Goal: Task Accomplishment & Management: Manage account settings

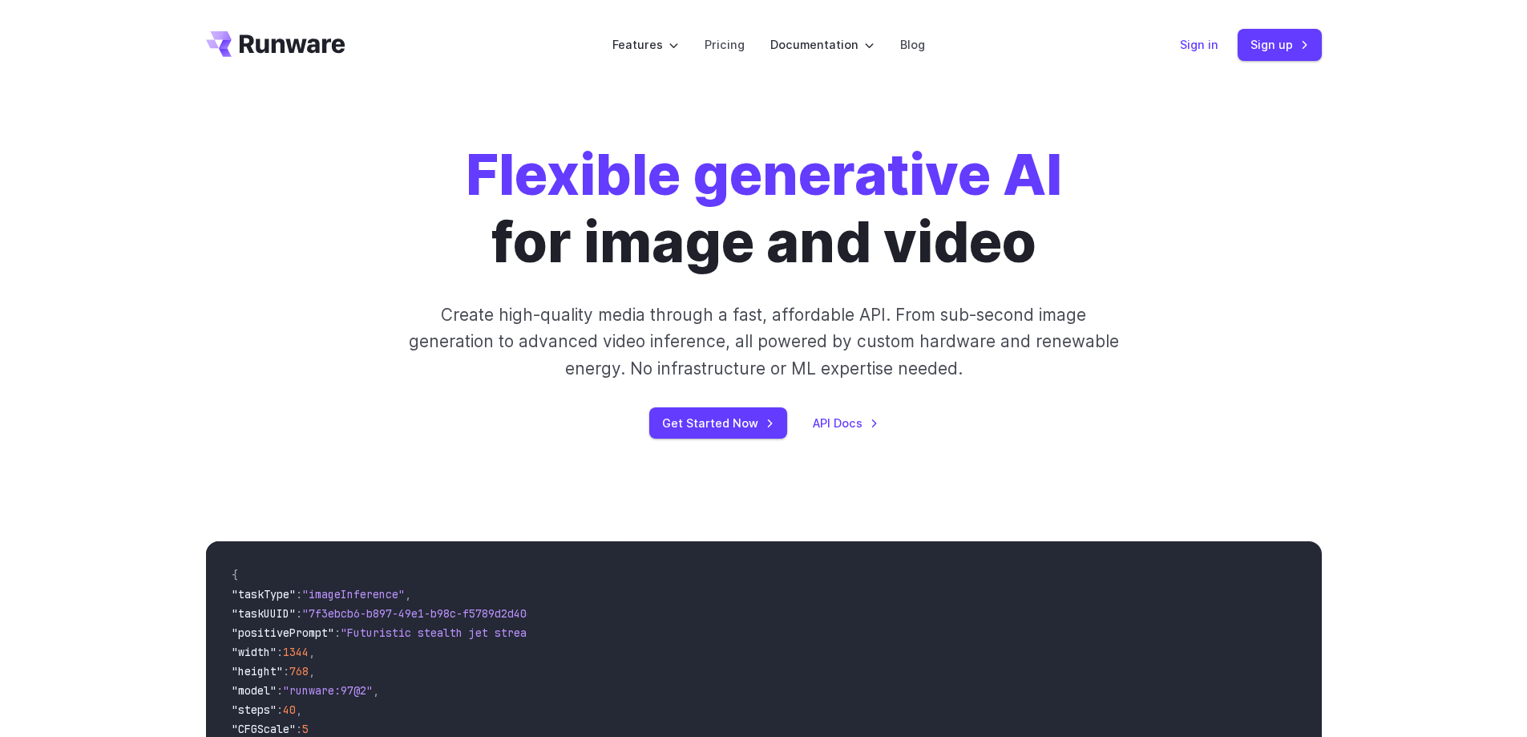
click at [1198, 42] on link "Sign in" at bounding box center [1199, 44] width 38 height 18
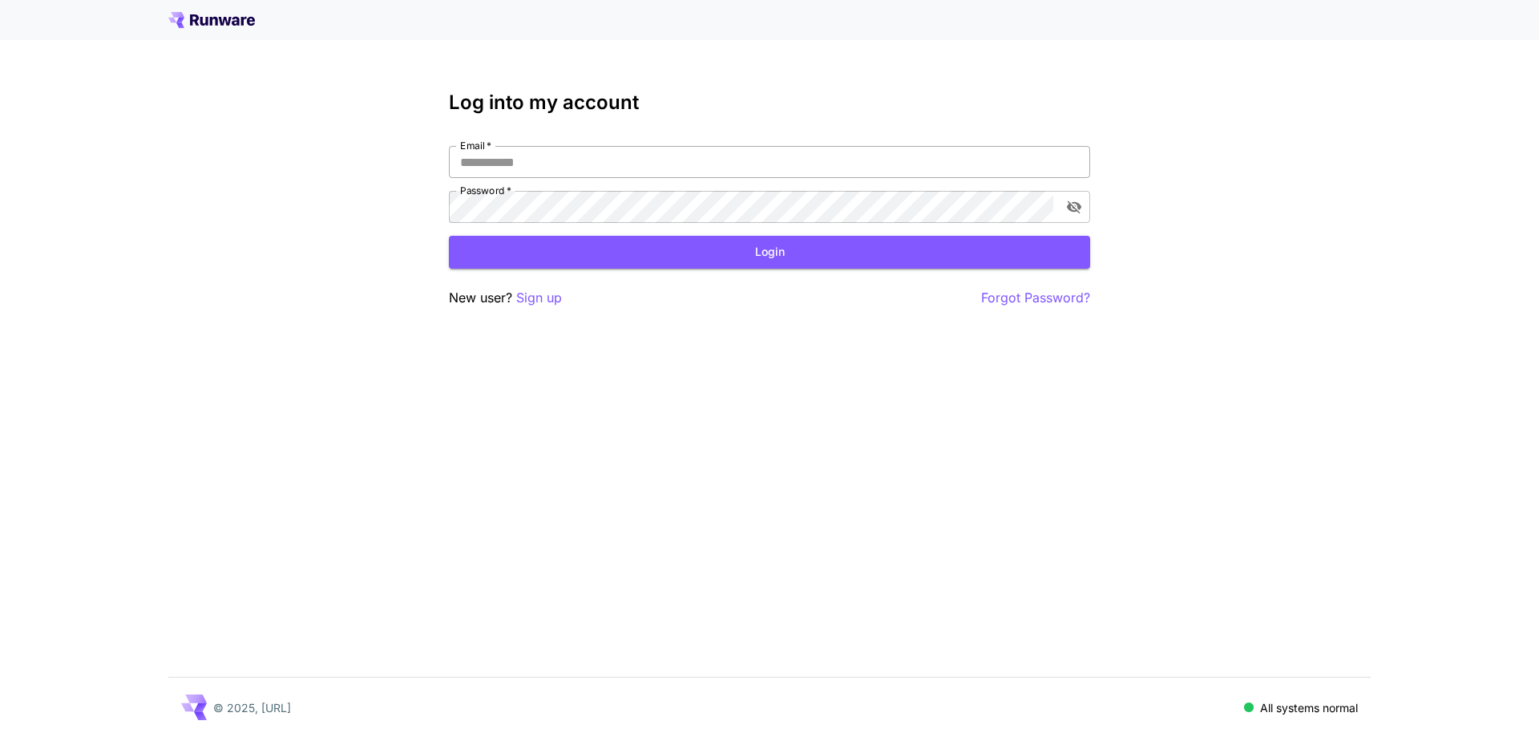
type input "**********"
click at [651, 172] on input "**********" at bounding box center [769, 162] width 641 height 32
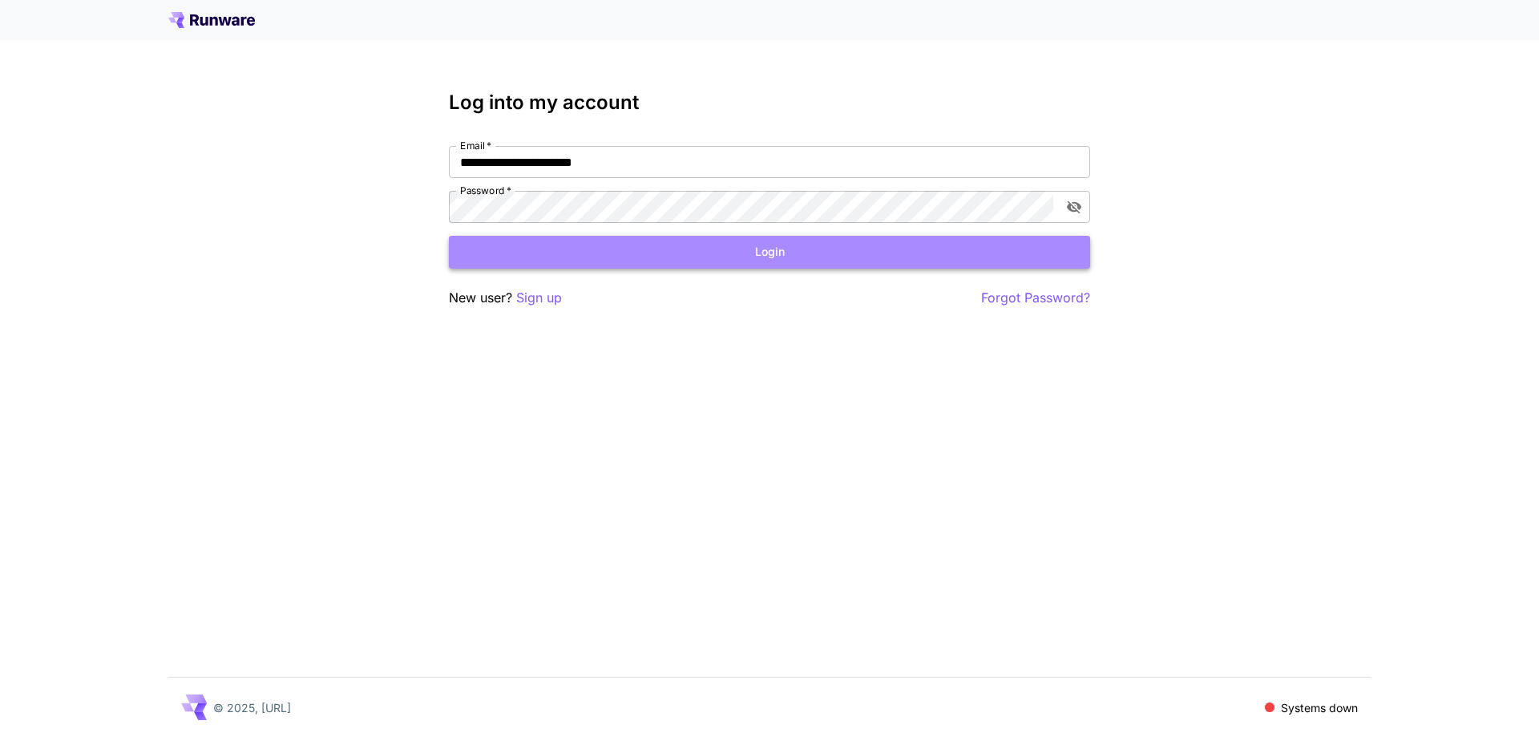
click at [791, 250] on button "Login" at bounding box center [769, 252] width 641 height 33
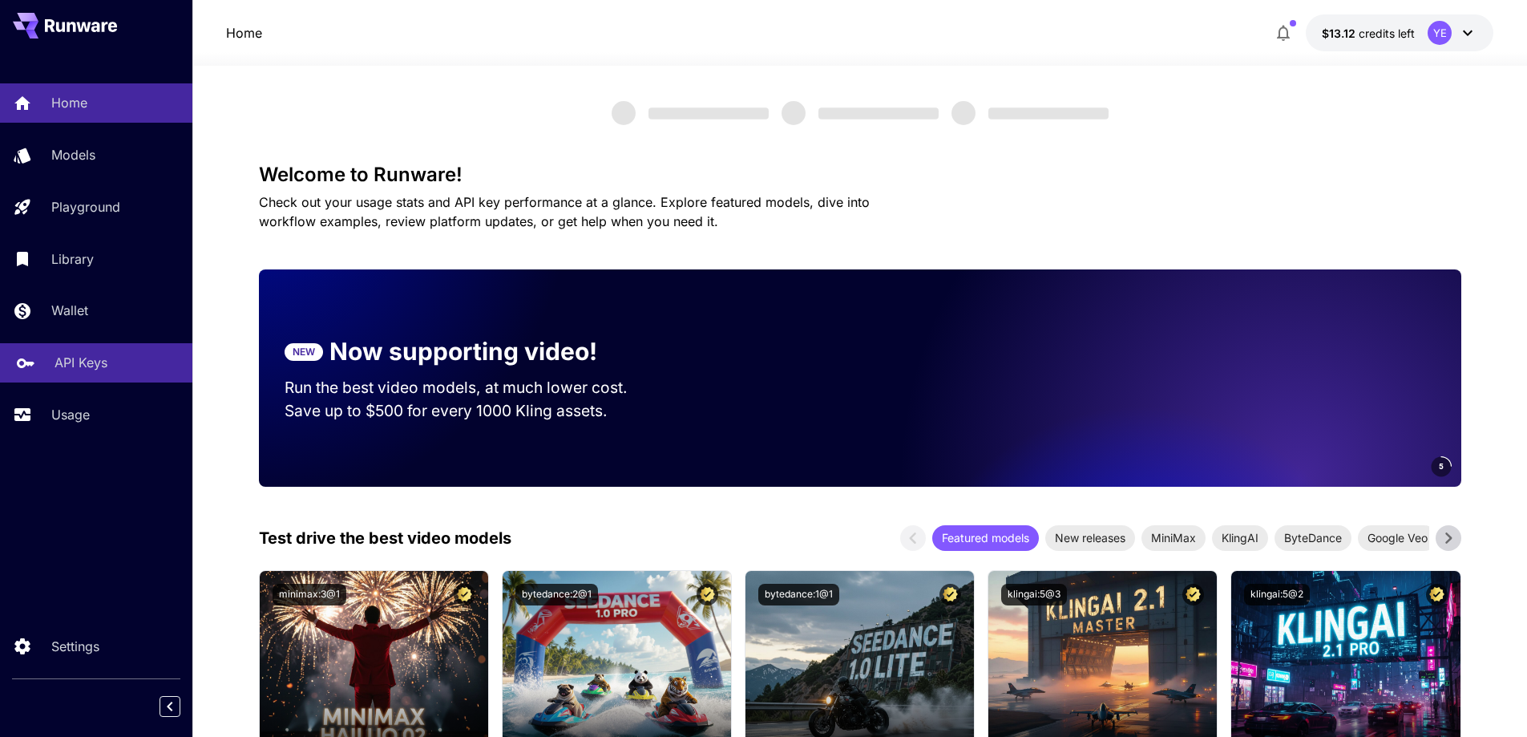
click at [95, 363] on p "API Keys" at bounding box center [81, 362] width 53 height 19
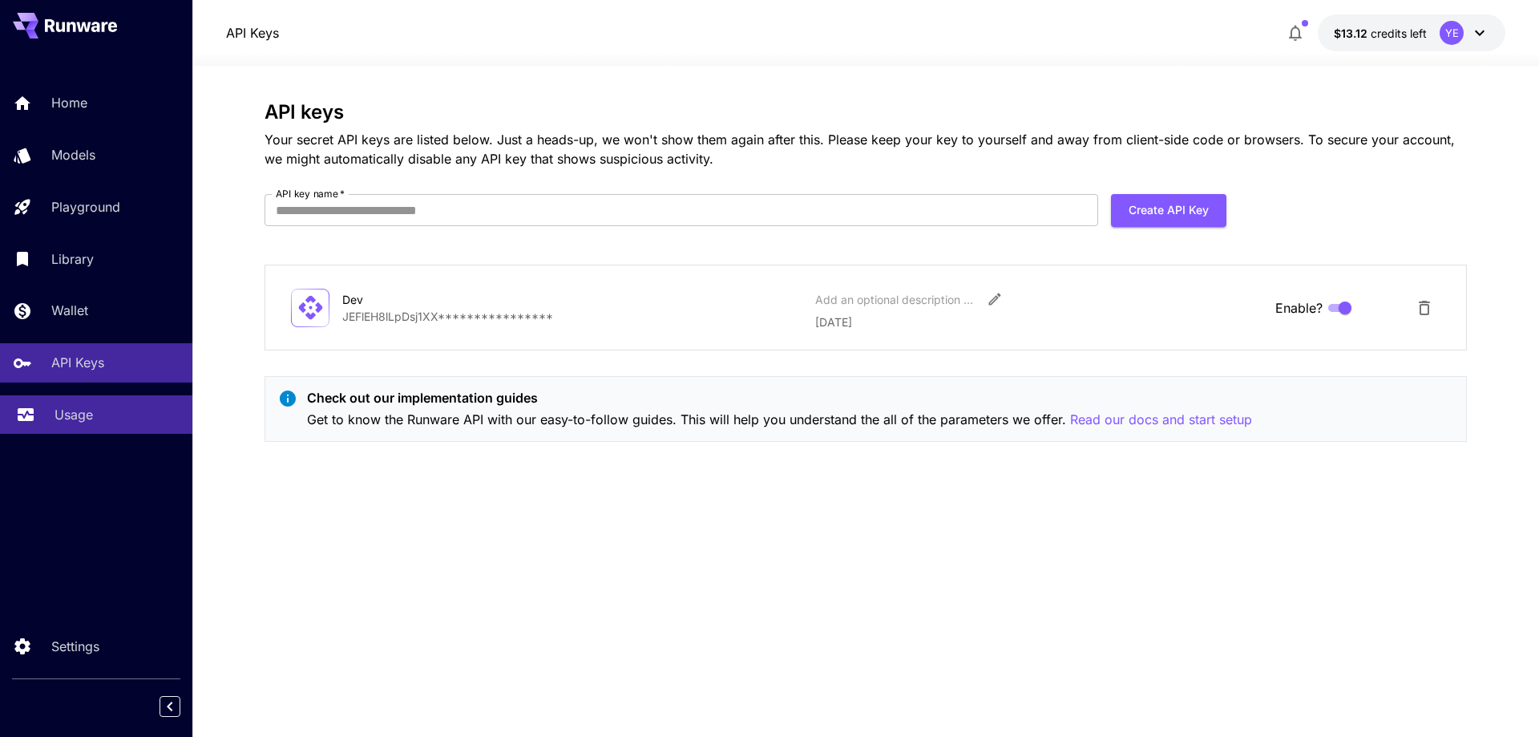
click at [94, 418] on div "Usage" at bounding box center [117, 414] width 125 height 19
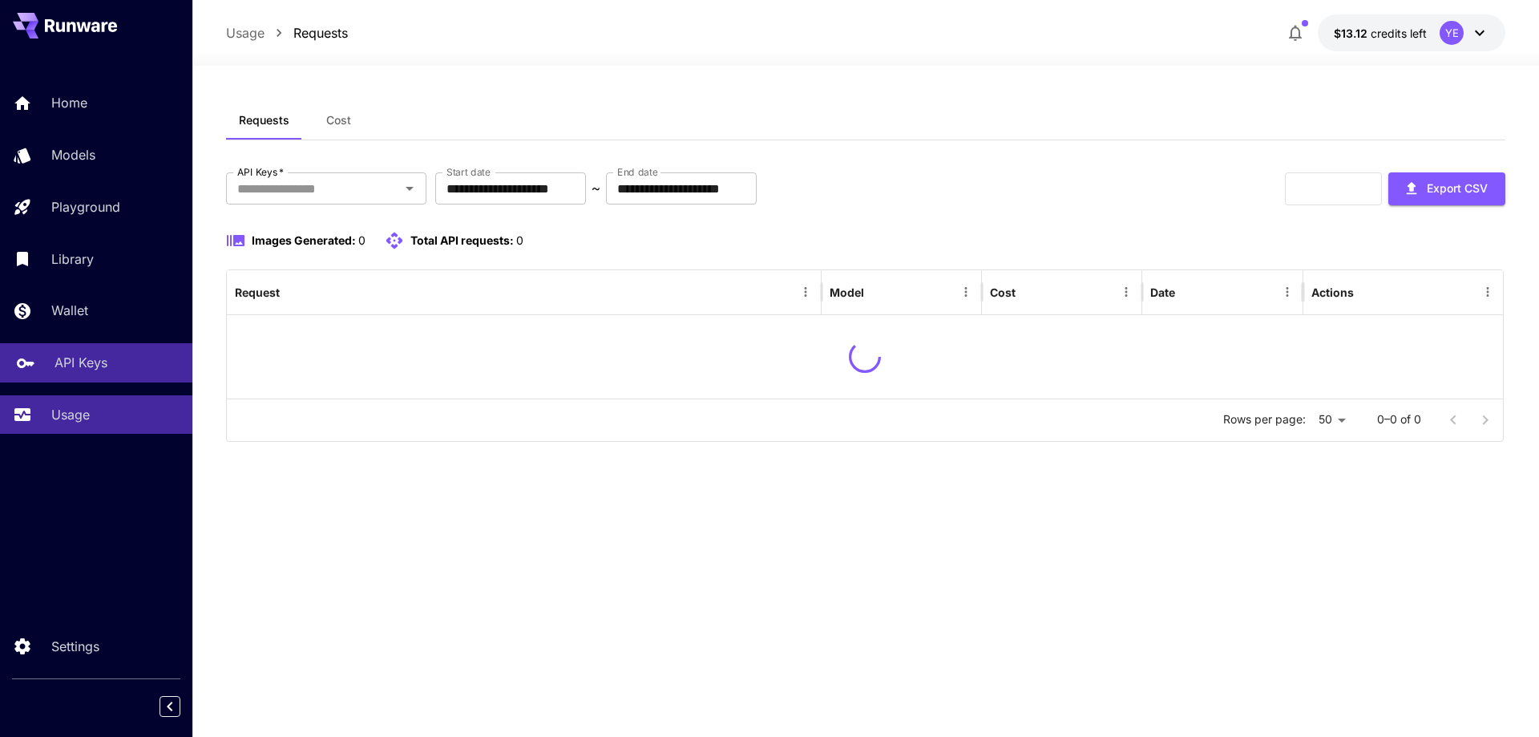
click at [98, 366] on p "API Keys" at bounding box center [81, 362] width 53 height 19
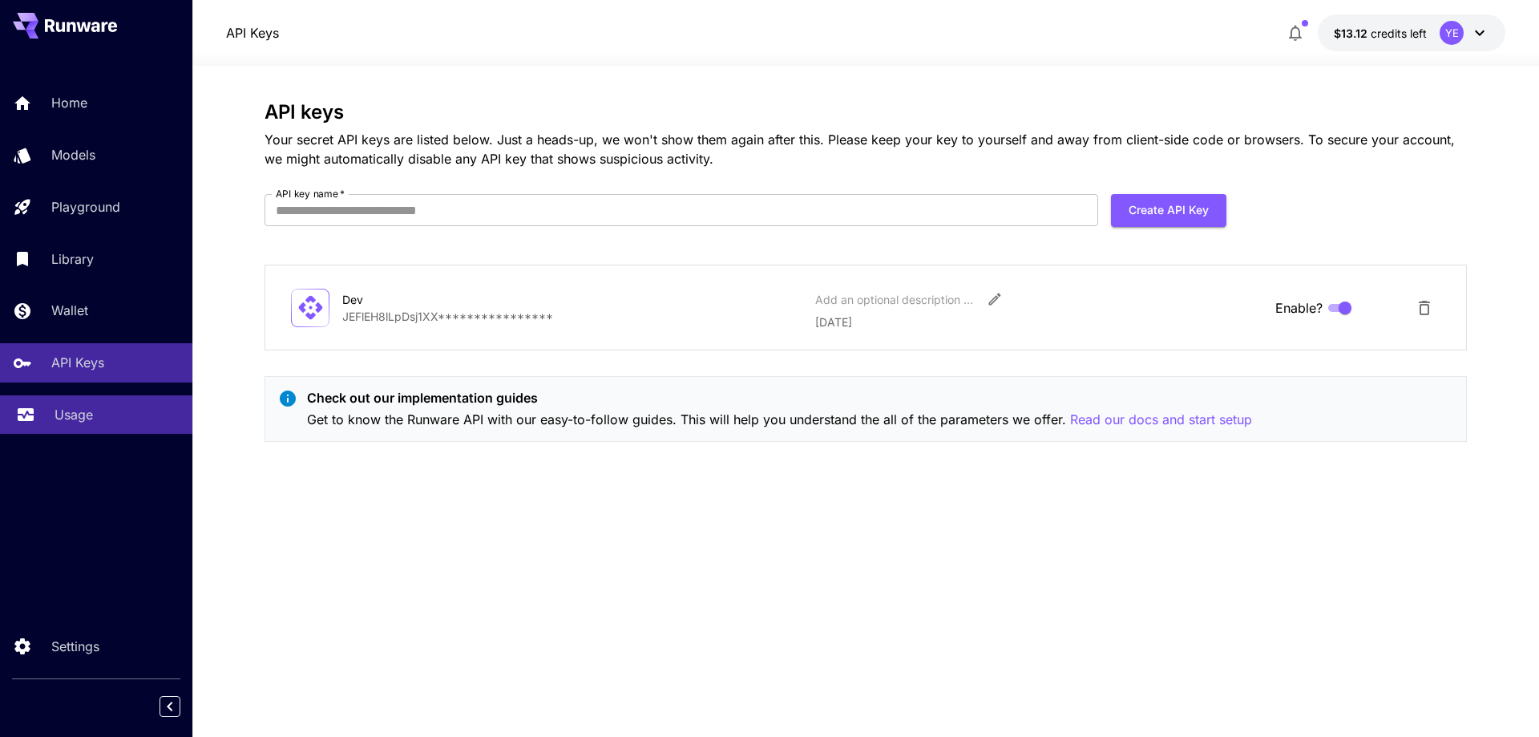
click at [98, 409] on div "Usage" at bounding box center [117, 414] width 125 height 19
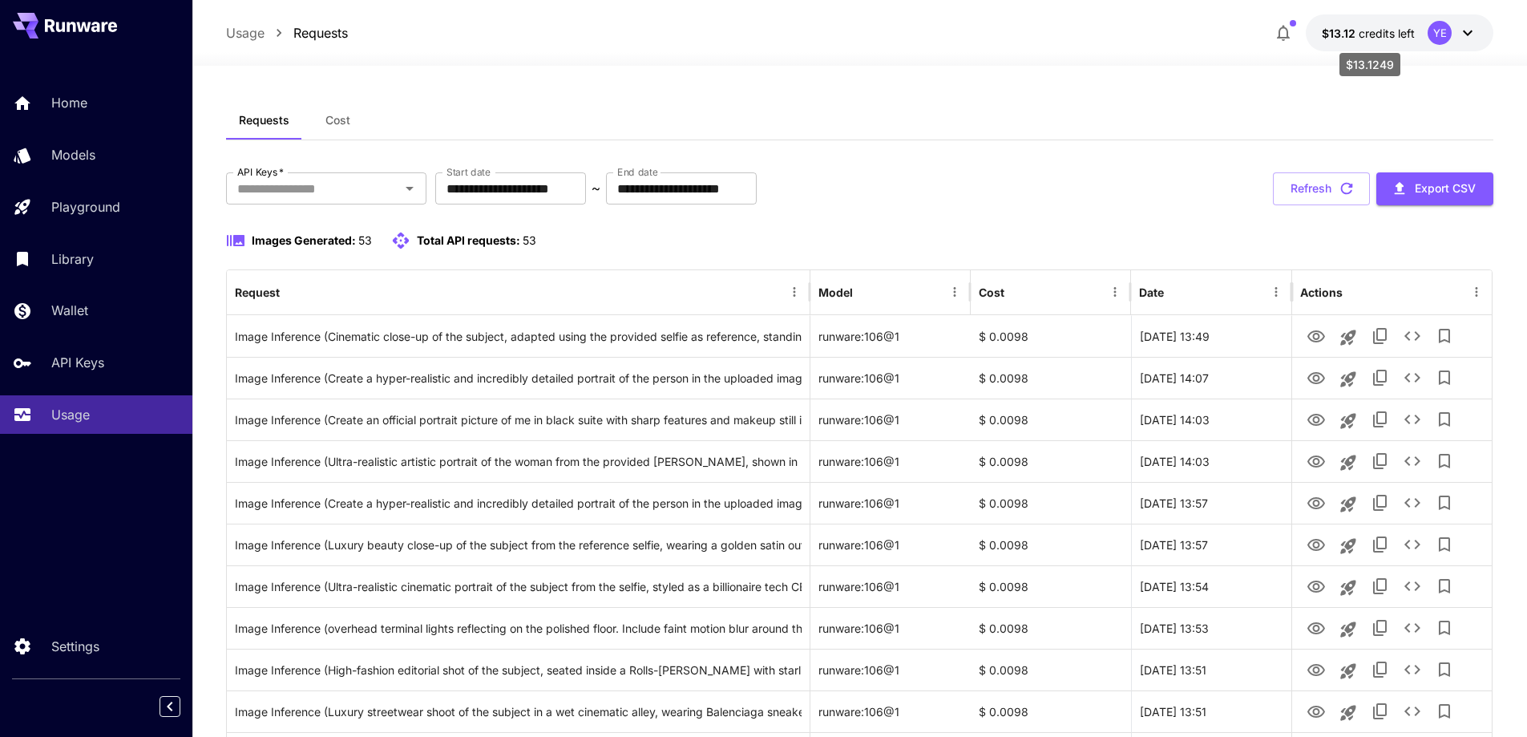
click at [1347, 33] on span "$13.12" at bounding box center [1340, 33] width 37 height 14
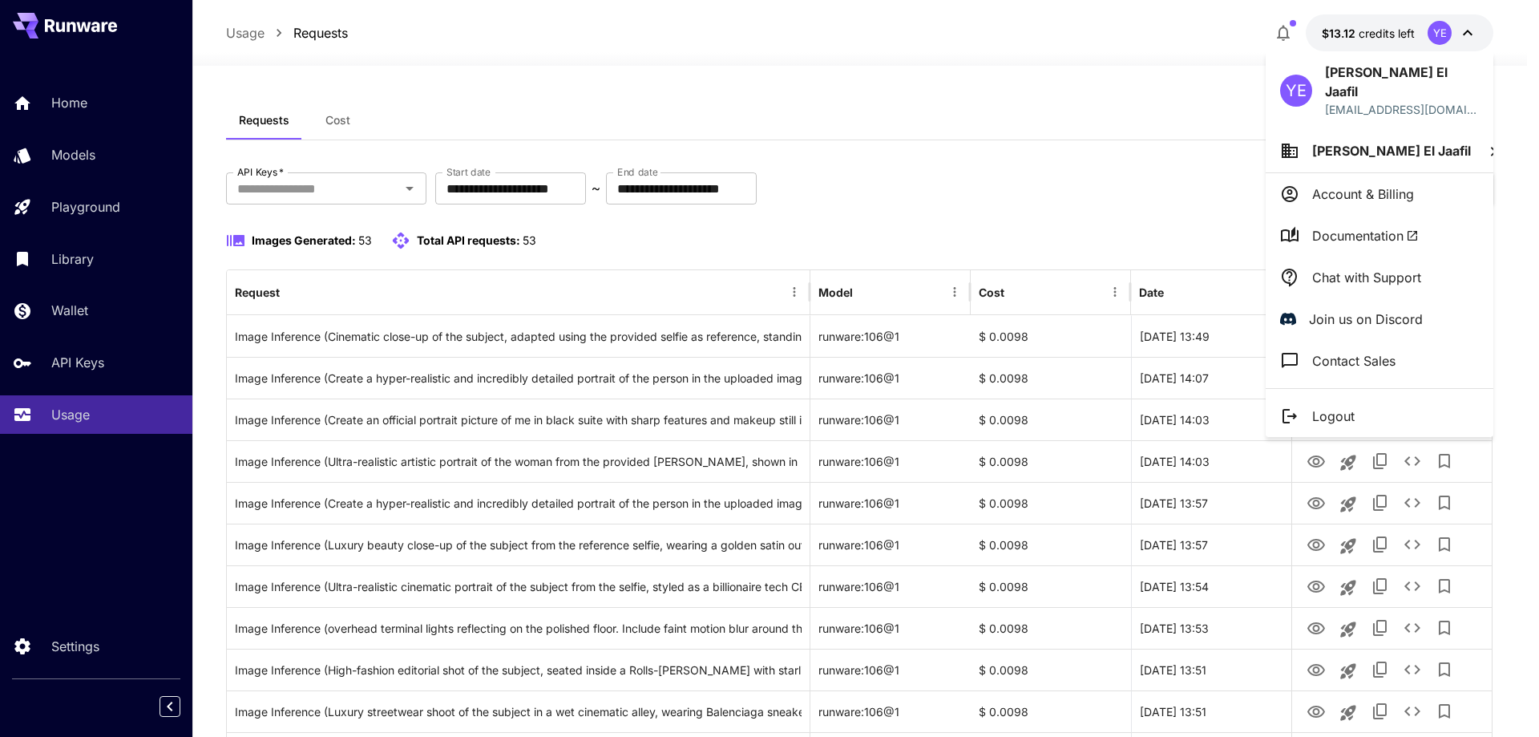
drag, startPoint x: 1327, startPoint y: 37, endPoint x: 1347, endPoint y: 34, distance: 21.1
click at [1347, 34] on div at bounding box center [769, 368] width 1539 height 737
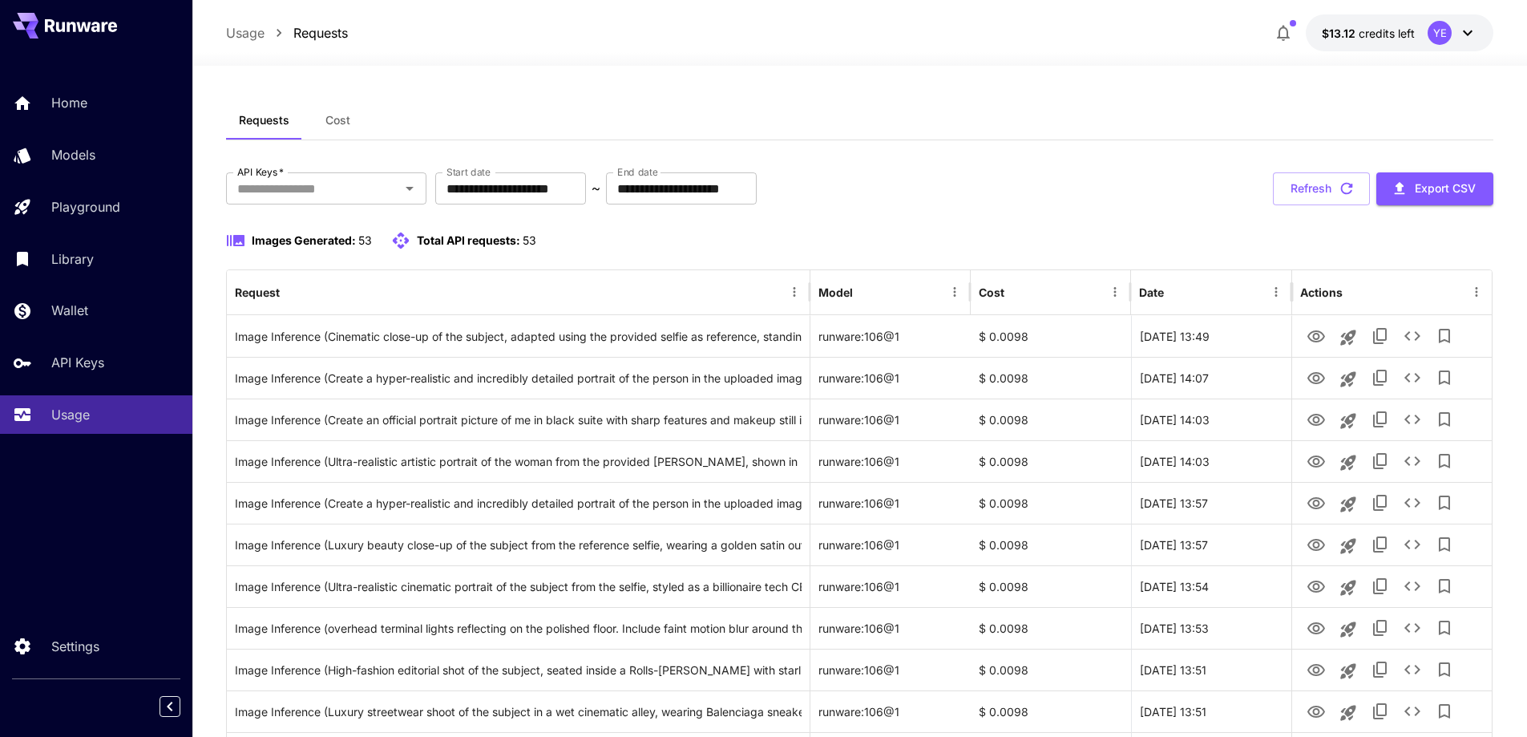
click at [1347, 34] on span "$13.12" at bounding box center [1340, 33] width 37 height 14
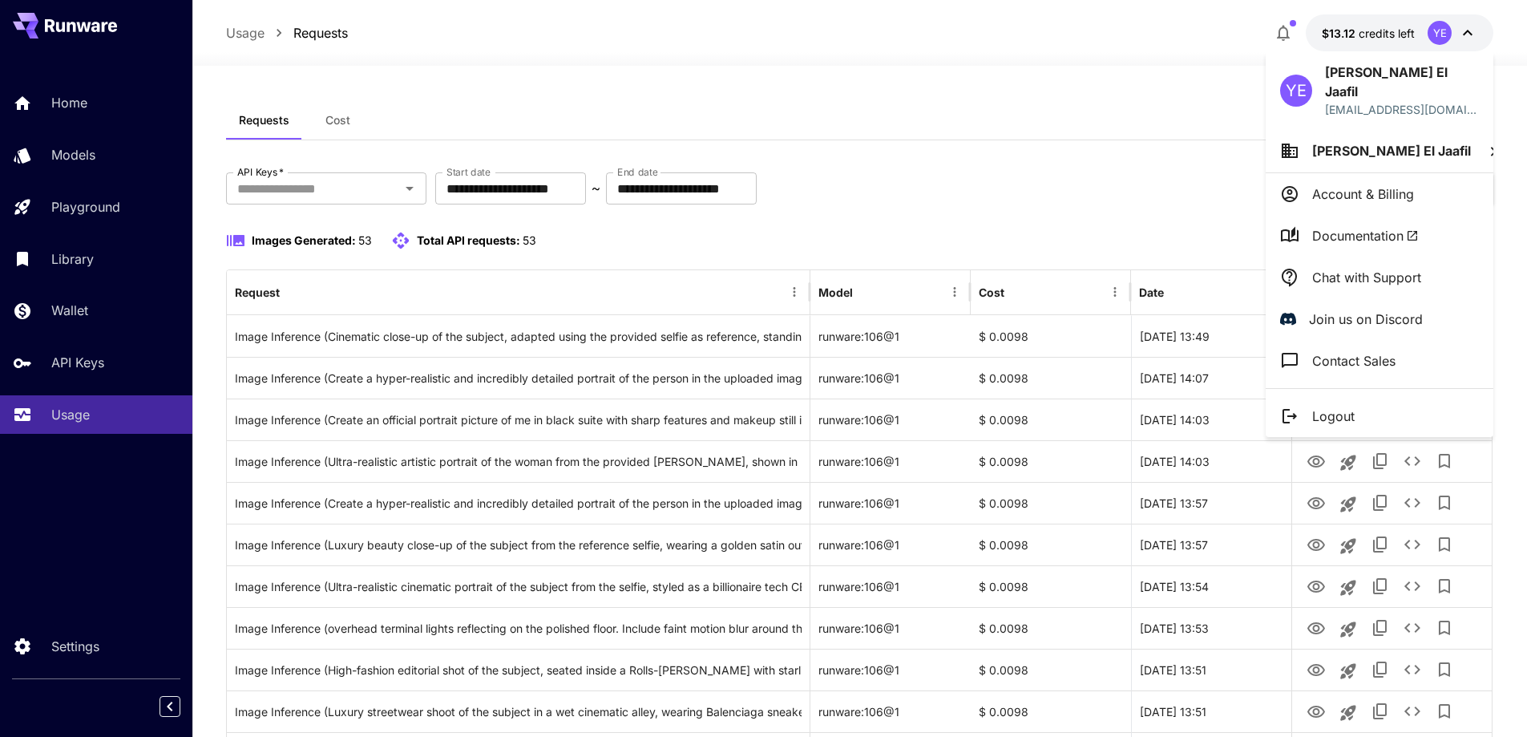
click at [1347, 34] on div at bounding box center [769, 368] width 1539 height 737
